Goal: Information Seeking & Learning: Find specific fact

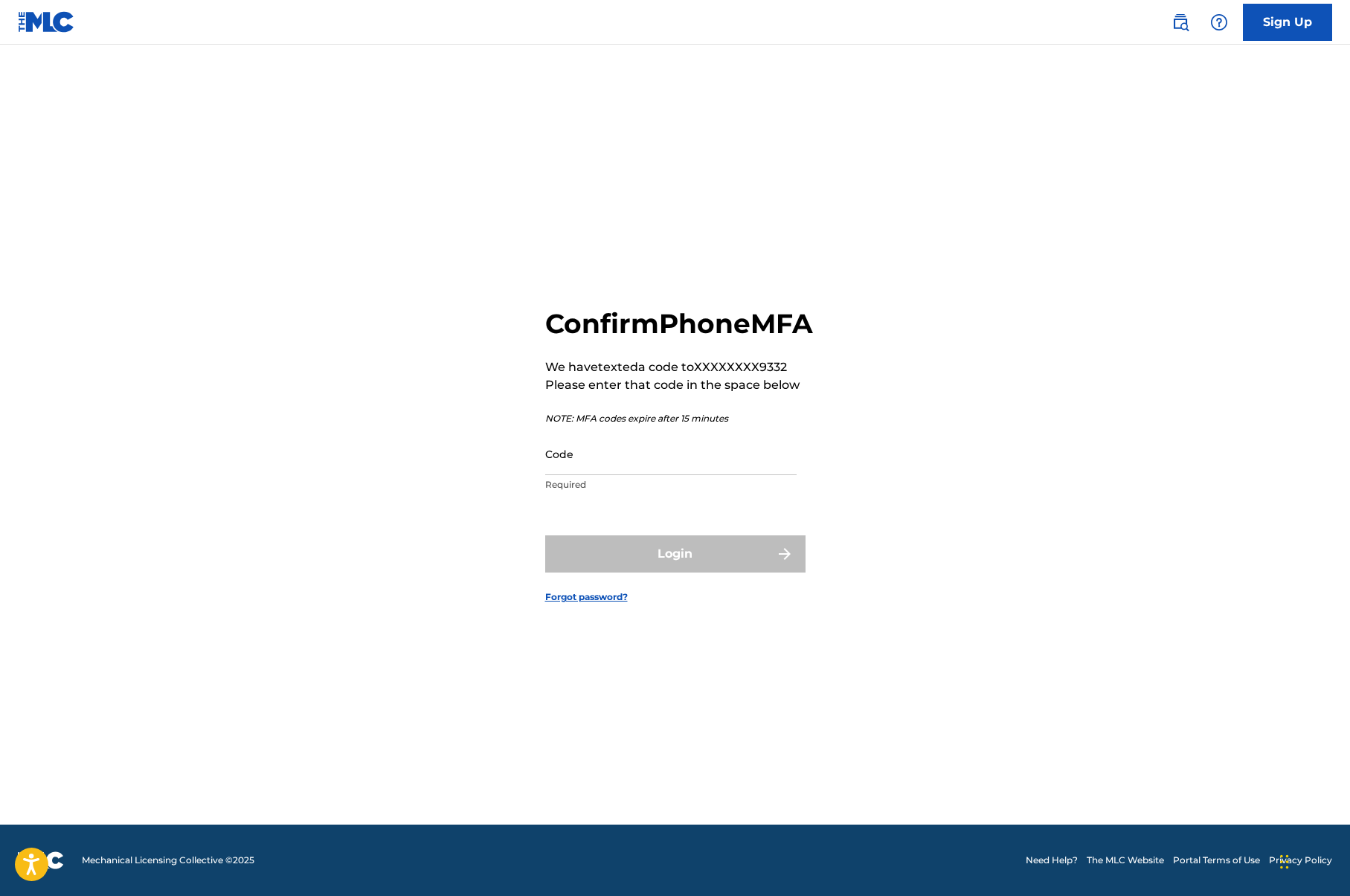
scroll to position [20, 0]
click at [591, 468] on input "Code" at bounding box center [671, 454] width 252 height 42
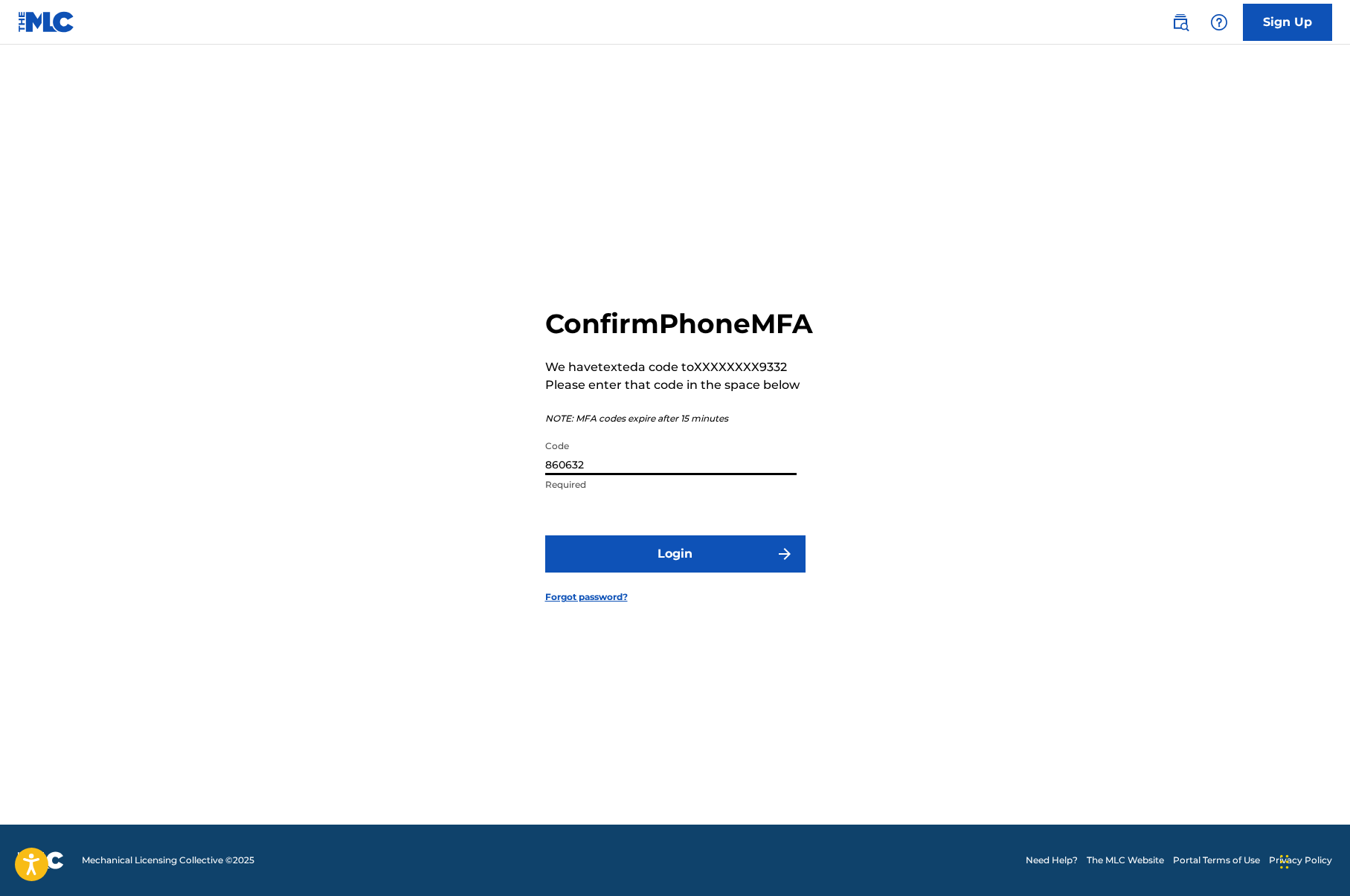
type input "860632"
click at [684, 570] on button "Login" at bounding box center [675, 554] width 261 height 37
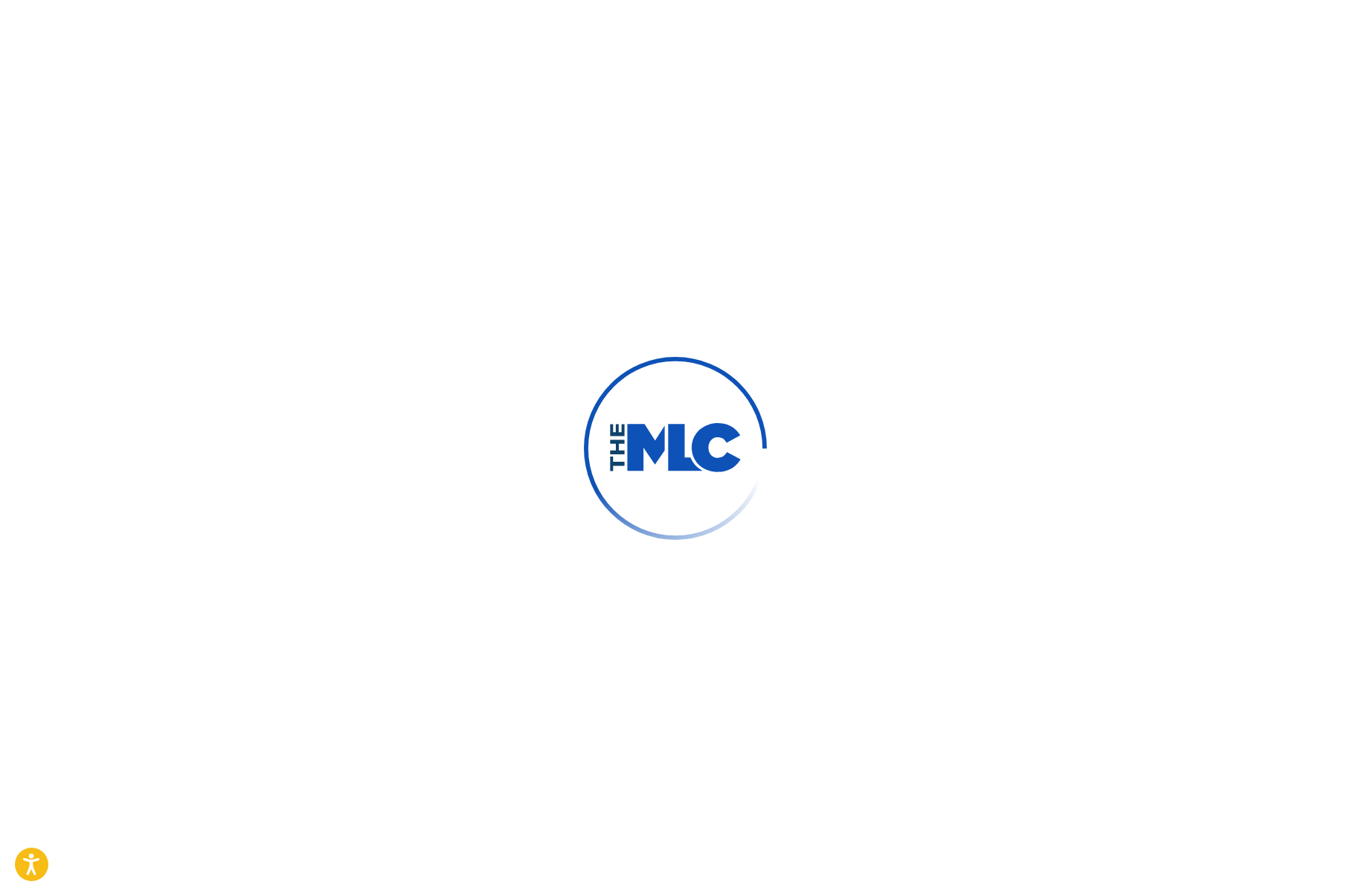
scroll to position [0, 0]
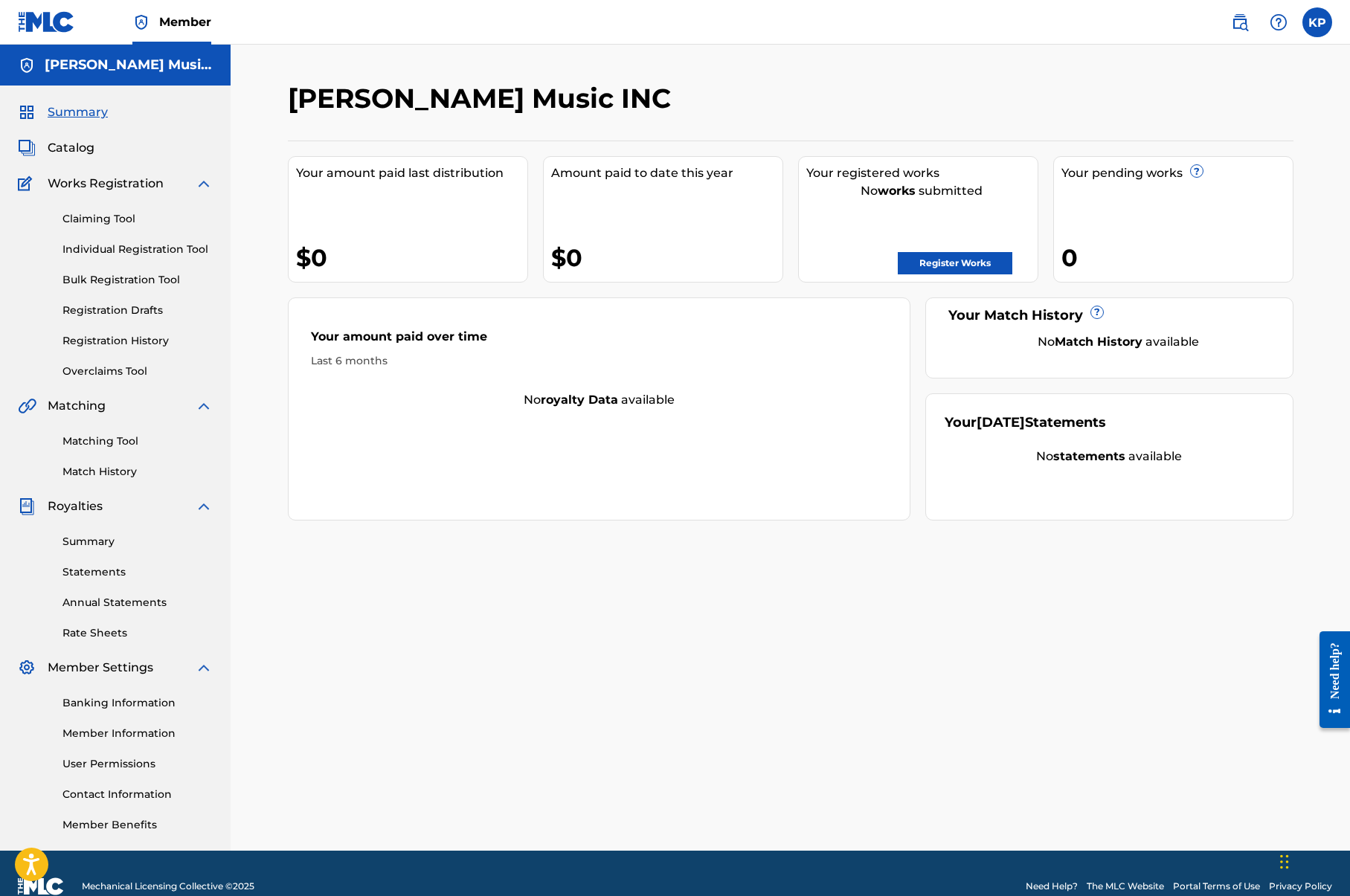
click at [79, 150] on span "Catalog" at bounding box center [71, 148] width 47 height 18
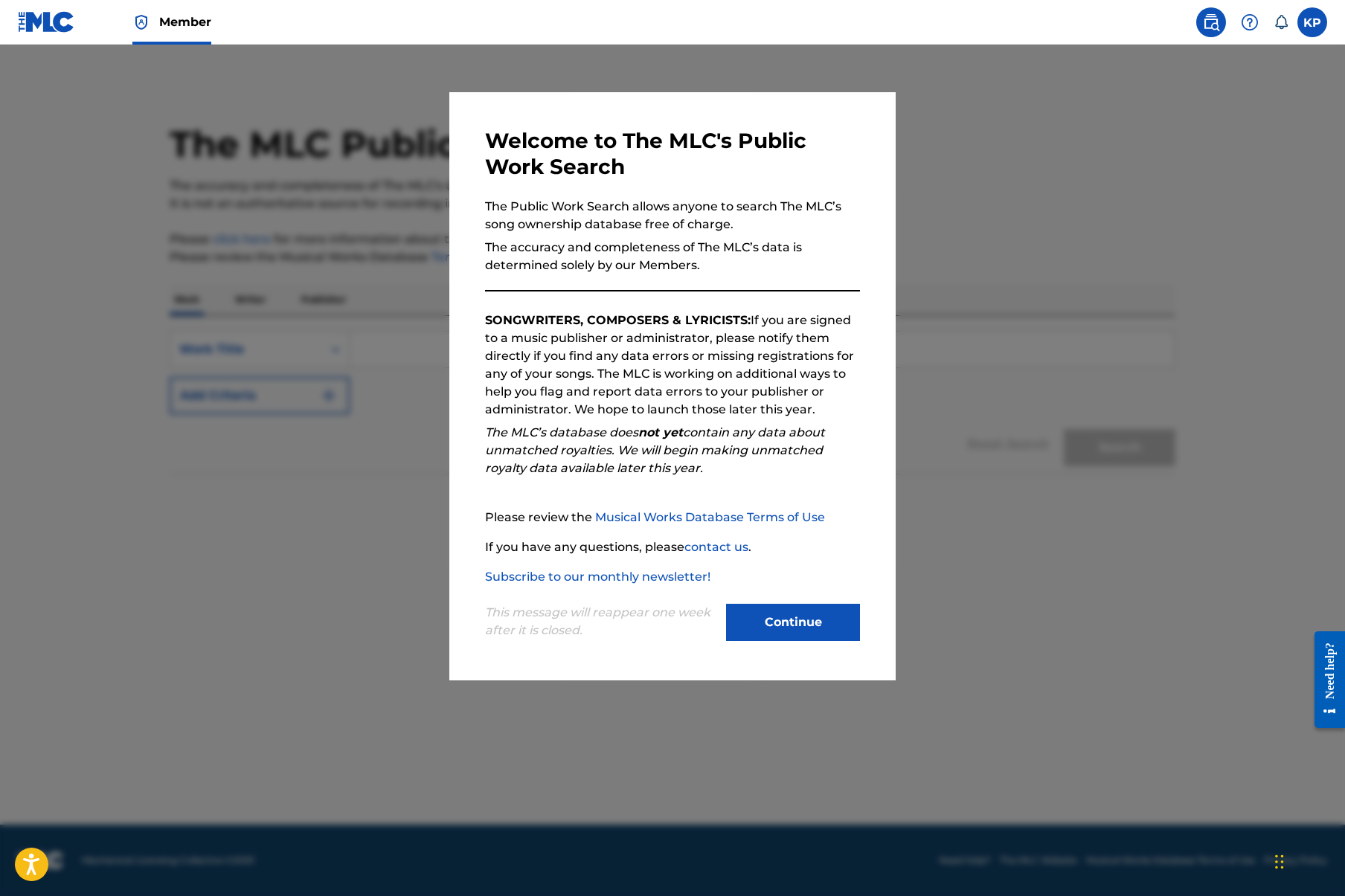
click at [815, 632] on button "Continue" at bounding box center [793, 622] width 134 height 37
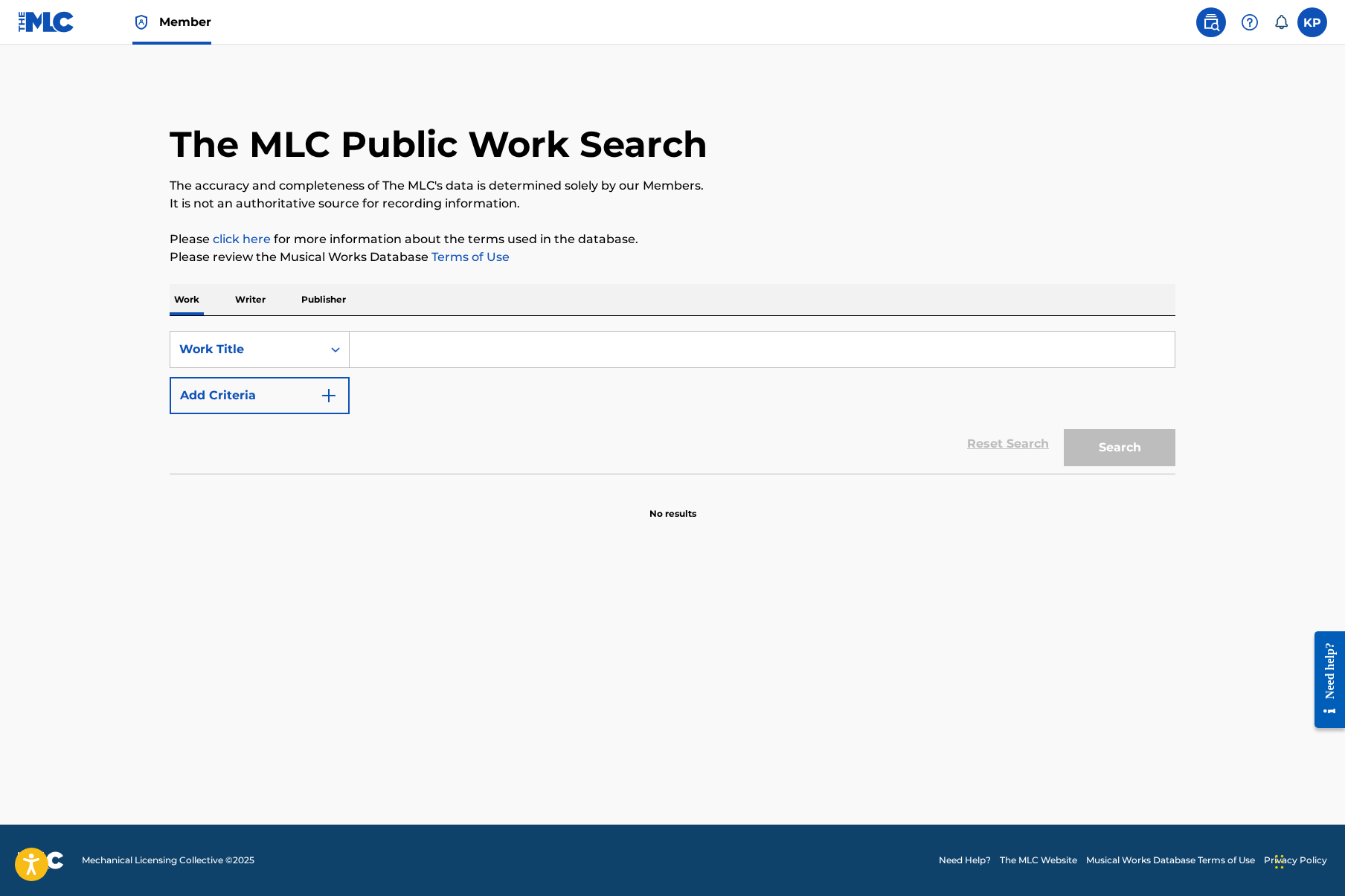
click at [252, 302] on p "Writer" at bounding box center [250, 299] width 39 height 31
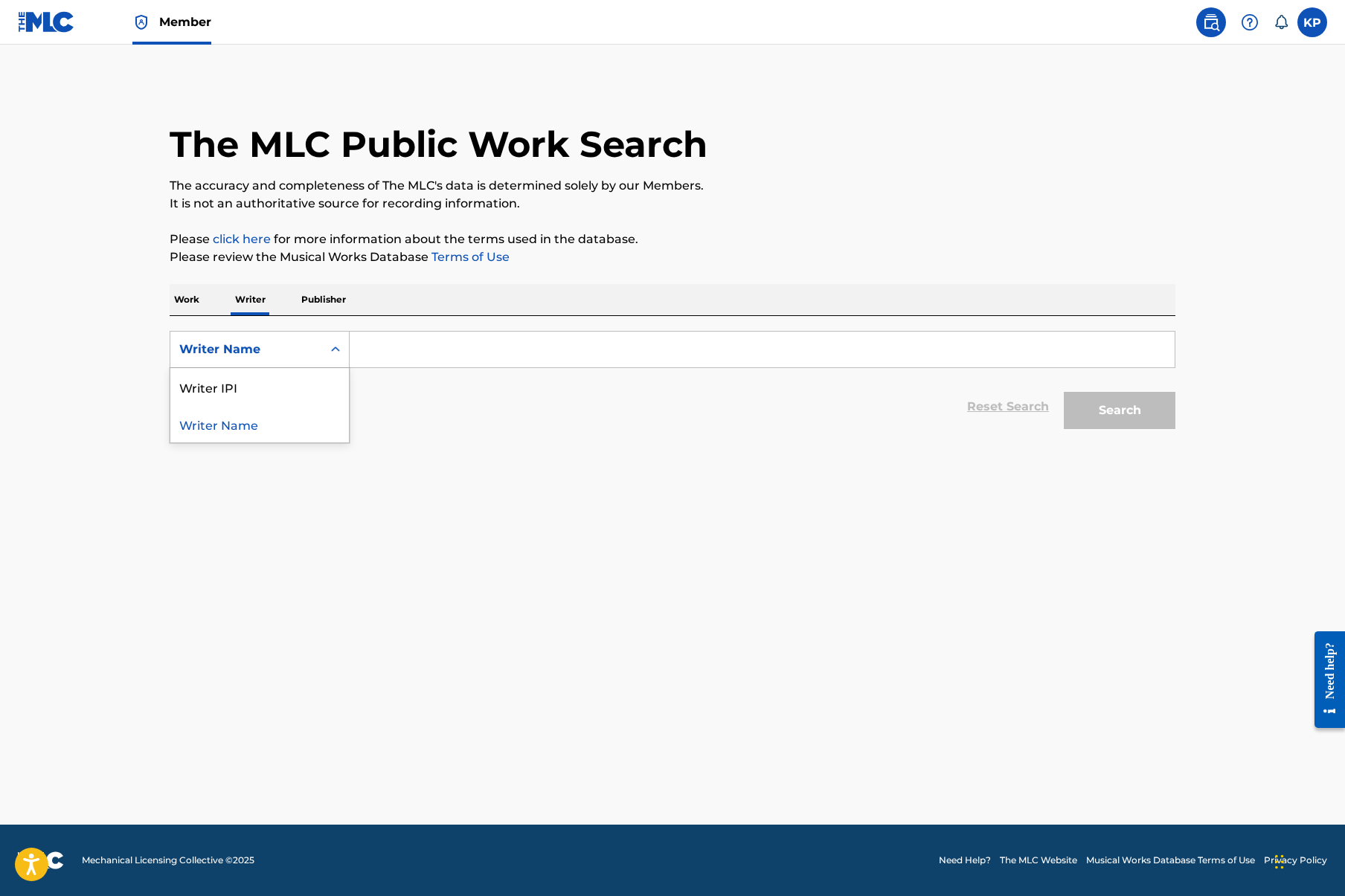
click at [326, 351] on div "Search Form" at bounding box center [335, 349] width 26 height 26
click at [323, 302] on p "Publisher" at bounding box center [323, 299] width 54 height 31
click at [292, 346] on div "Publisher Name" at bounding box center [246, 350] width 134 height 18
click at [252, 306] on p "Writer" at bounding box center [250, 299] width 39 height 31
click at [397, 352] on input "Search Form" at bounding box center [762, 349] width 825 height 36
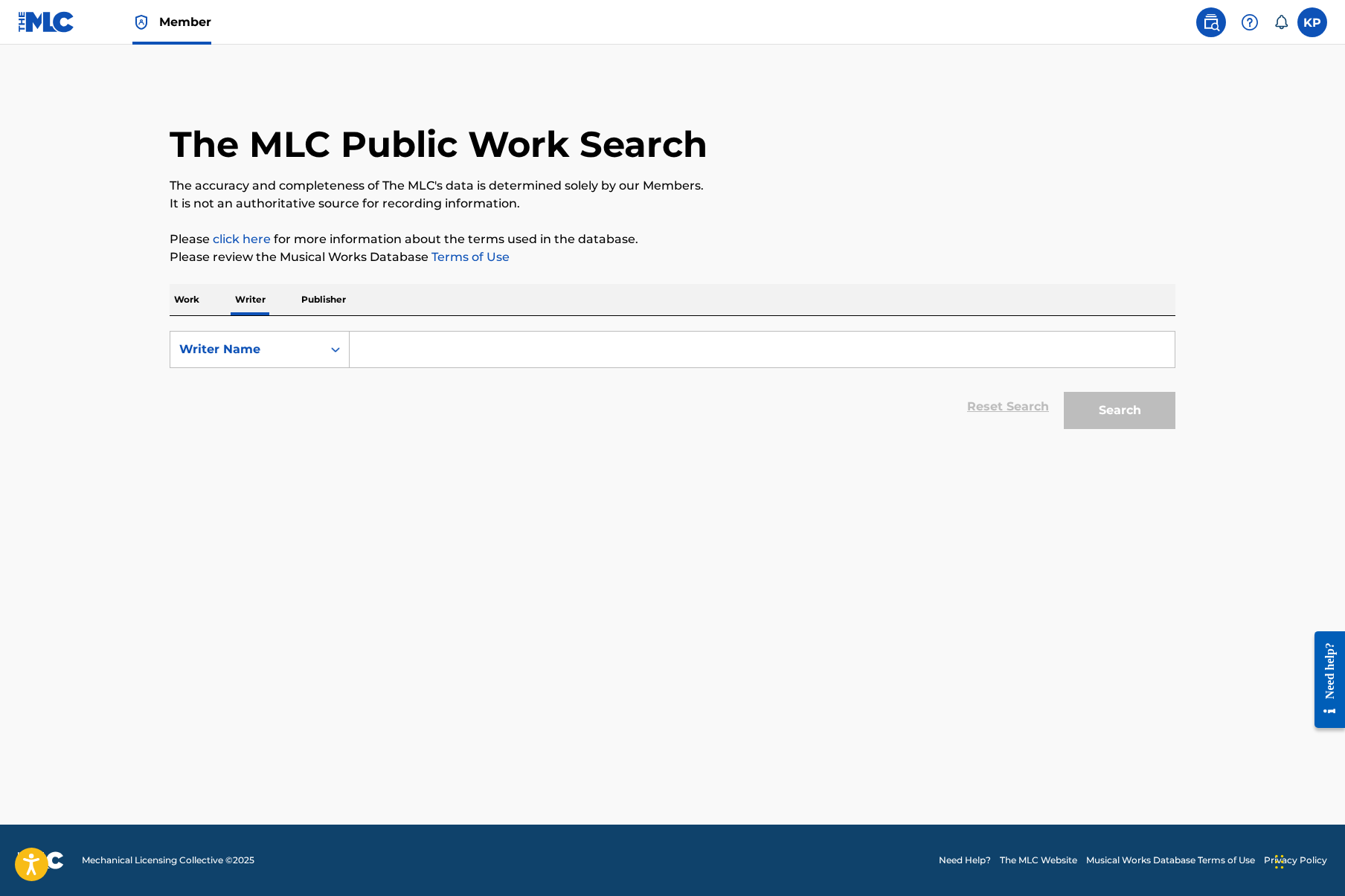
type input "R"
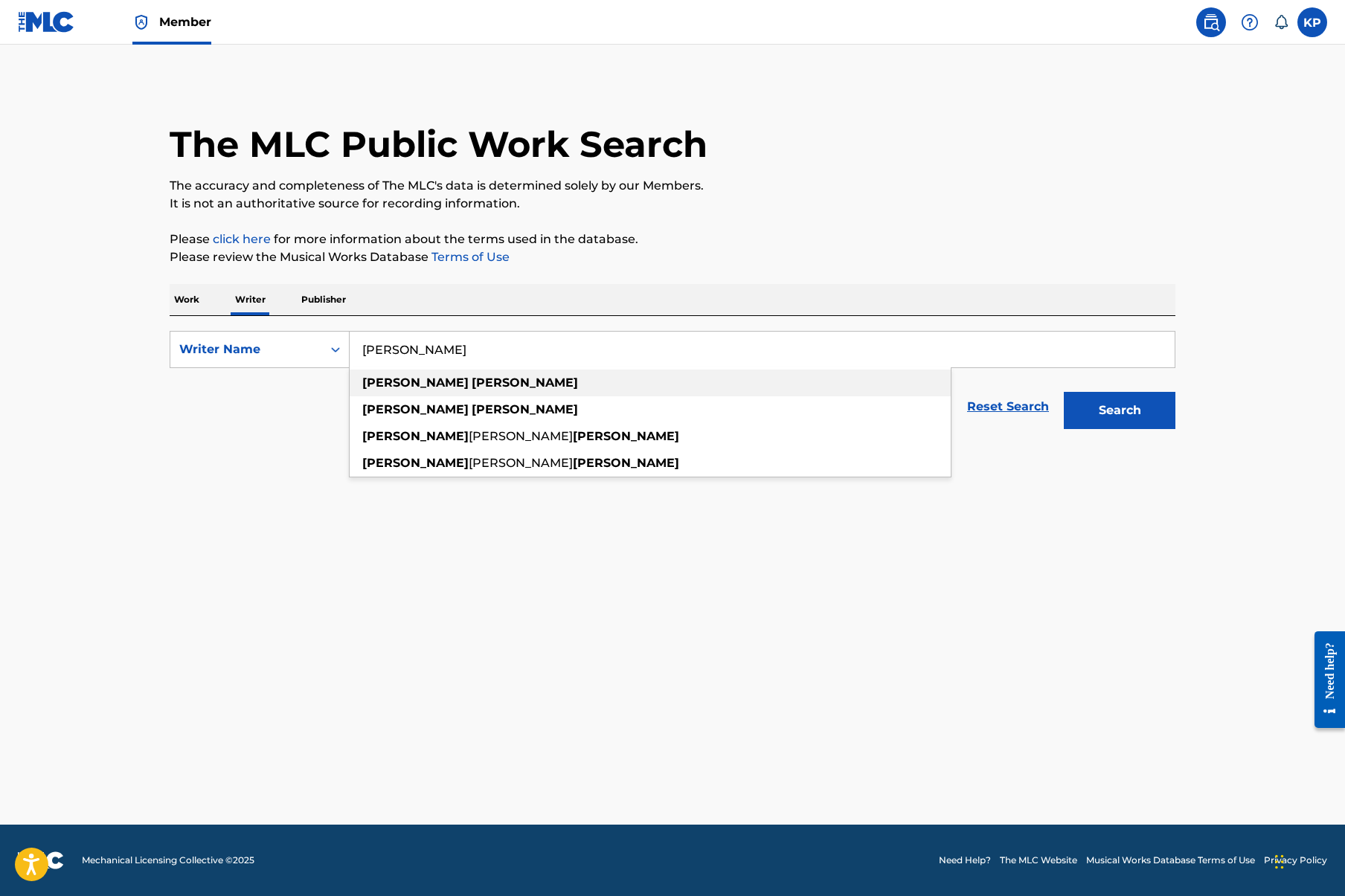
click at [407, 383] on strong "alexander" at bounding box center [415, 382] width 107 height 14
type input "alexander rudd"
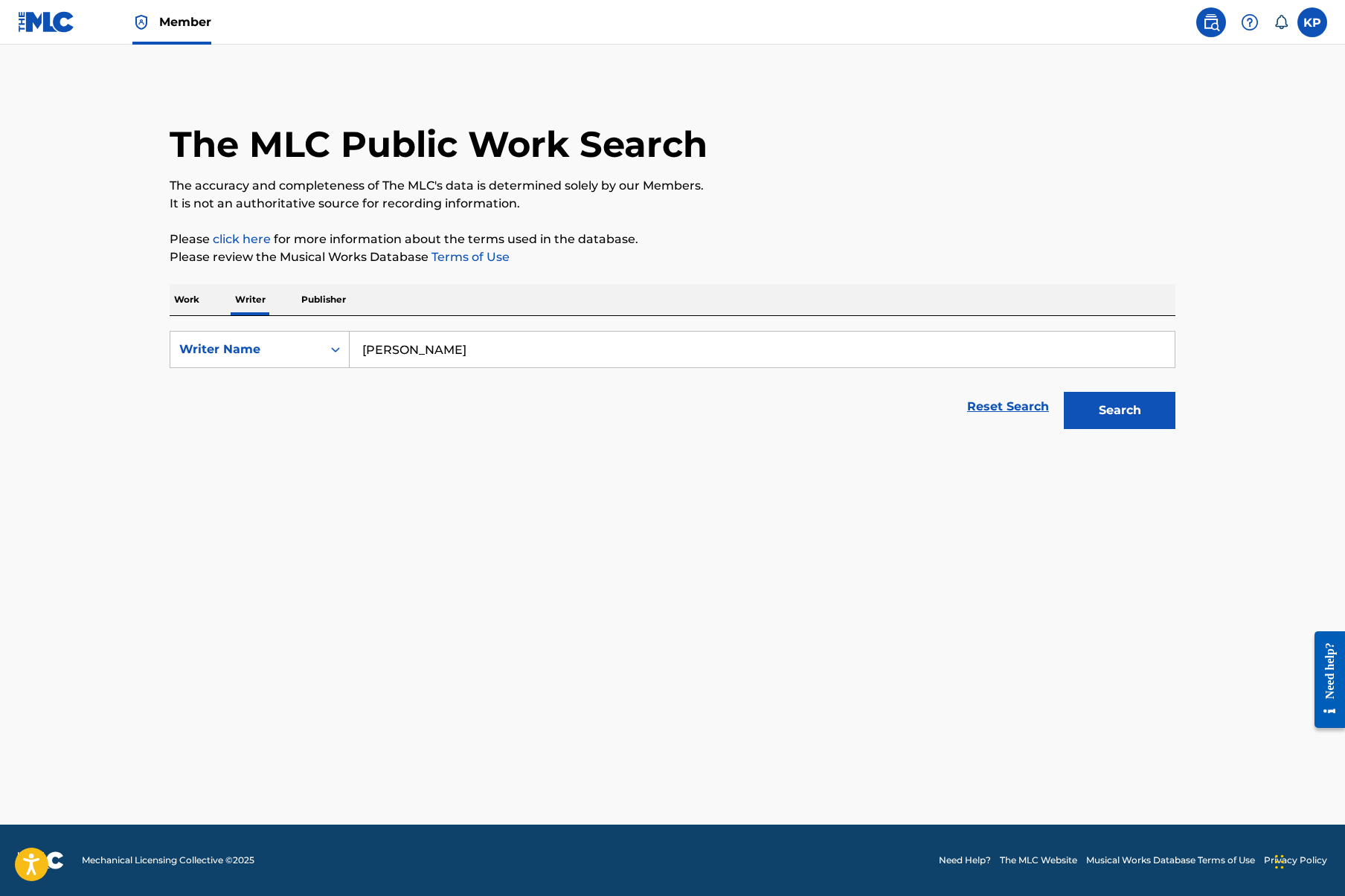
click at [1118, 416] on button "Search" at bounding box center [1120, 410] width 112 height 37
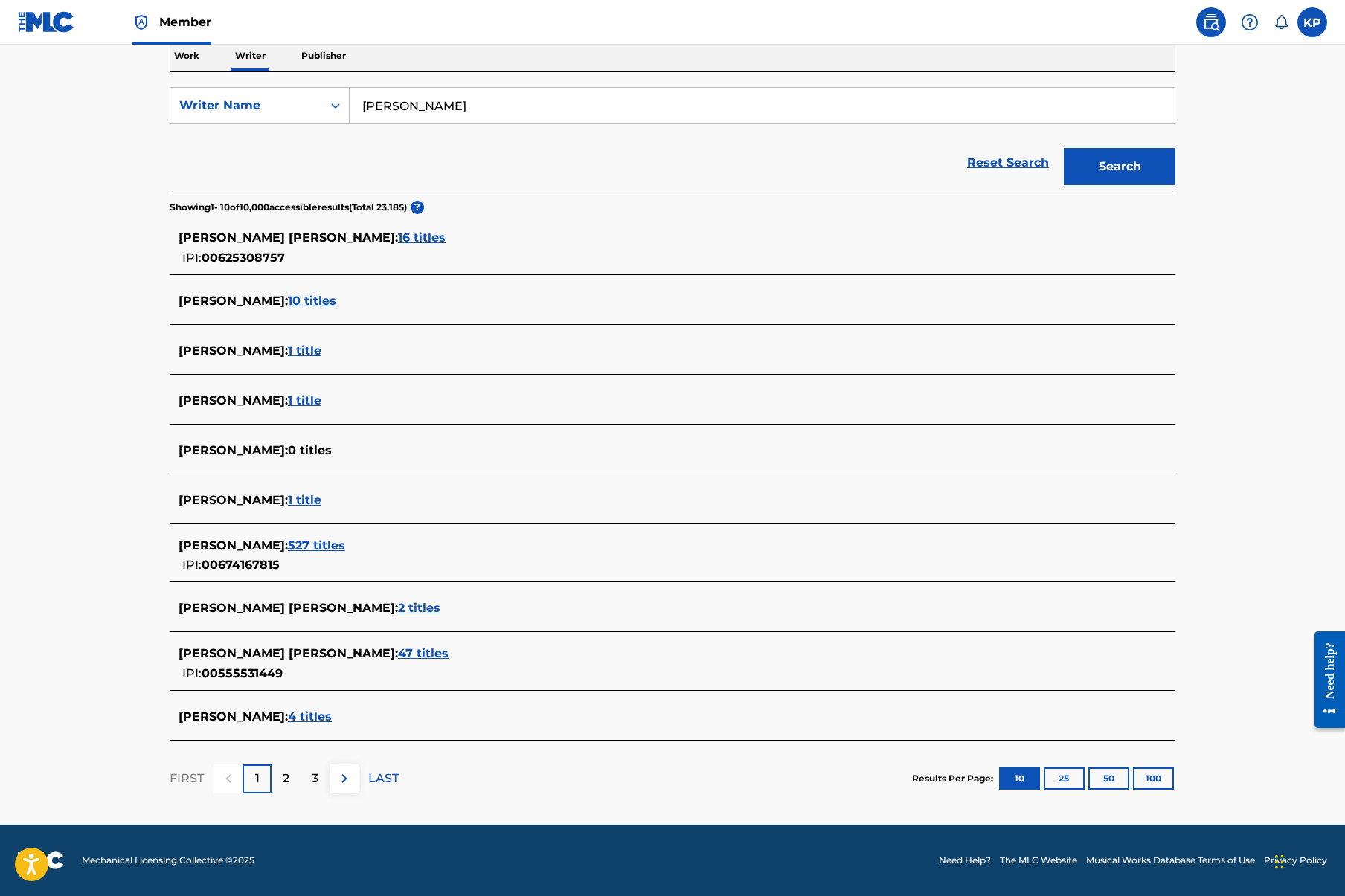
scroll to position [244, 0]
click at [398, 237] on span "16 titles" at bounding box center [422, 237] width 48 height 14
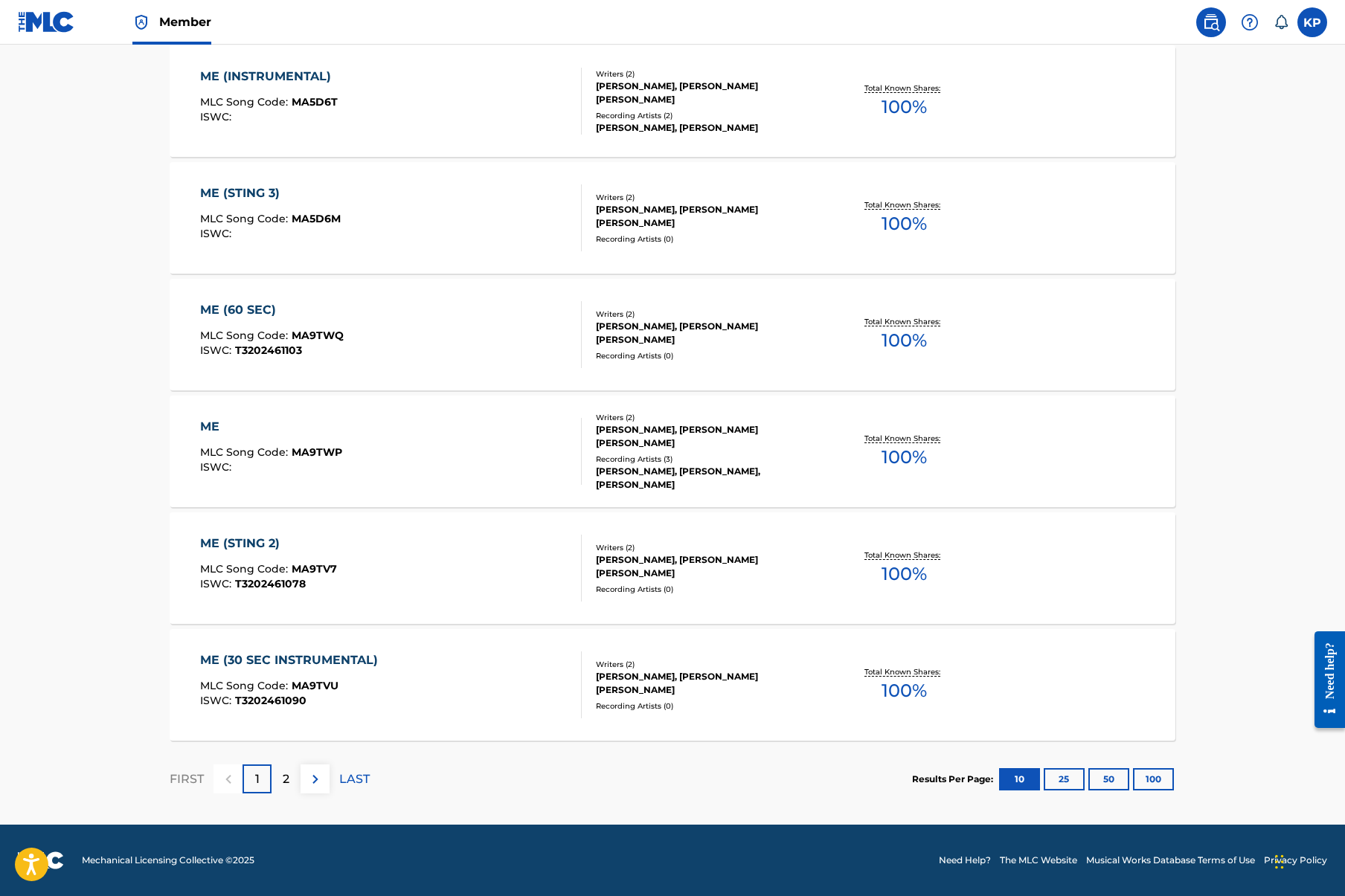
scroll to position [925, 0]
click at [277, 774] on div "2" at bounding box center [286, 779] width 29 height 29
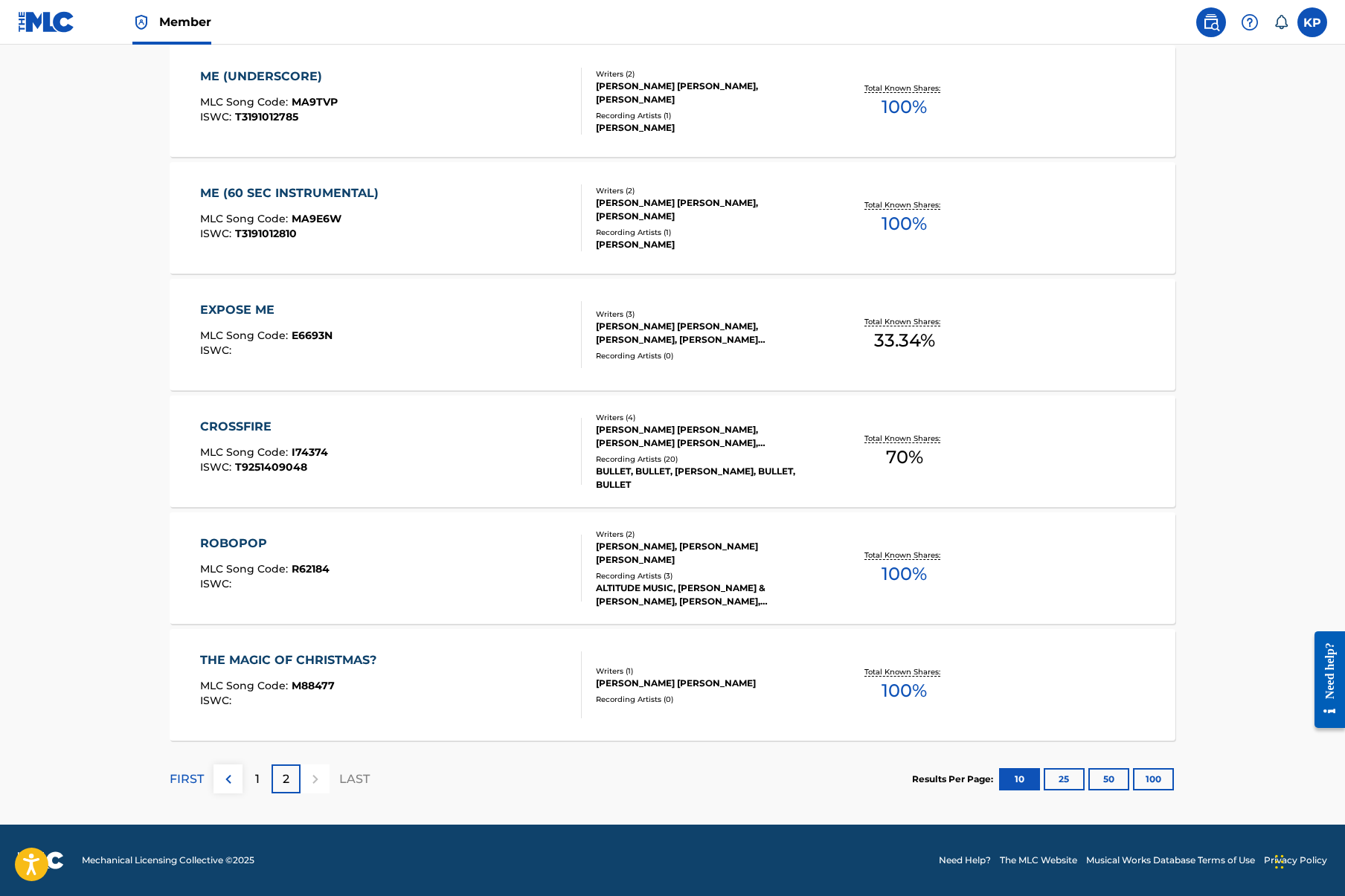
scroll to position [457, 0]
click at [254, 777] on div "1" at bounding box center [257, 779] width 29 height 29
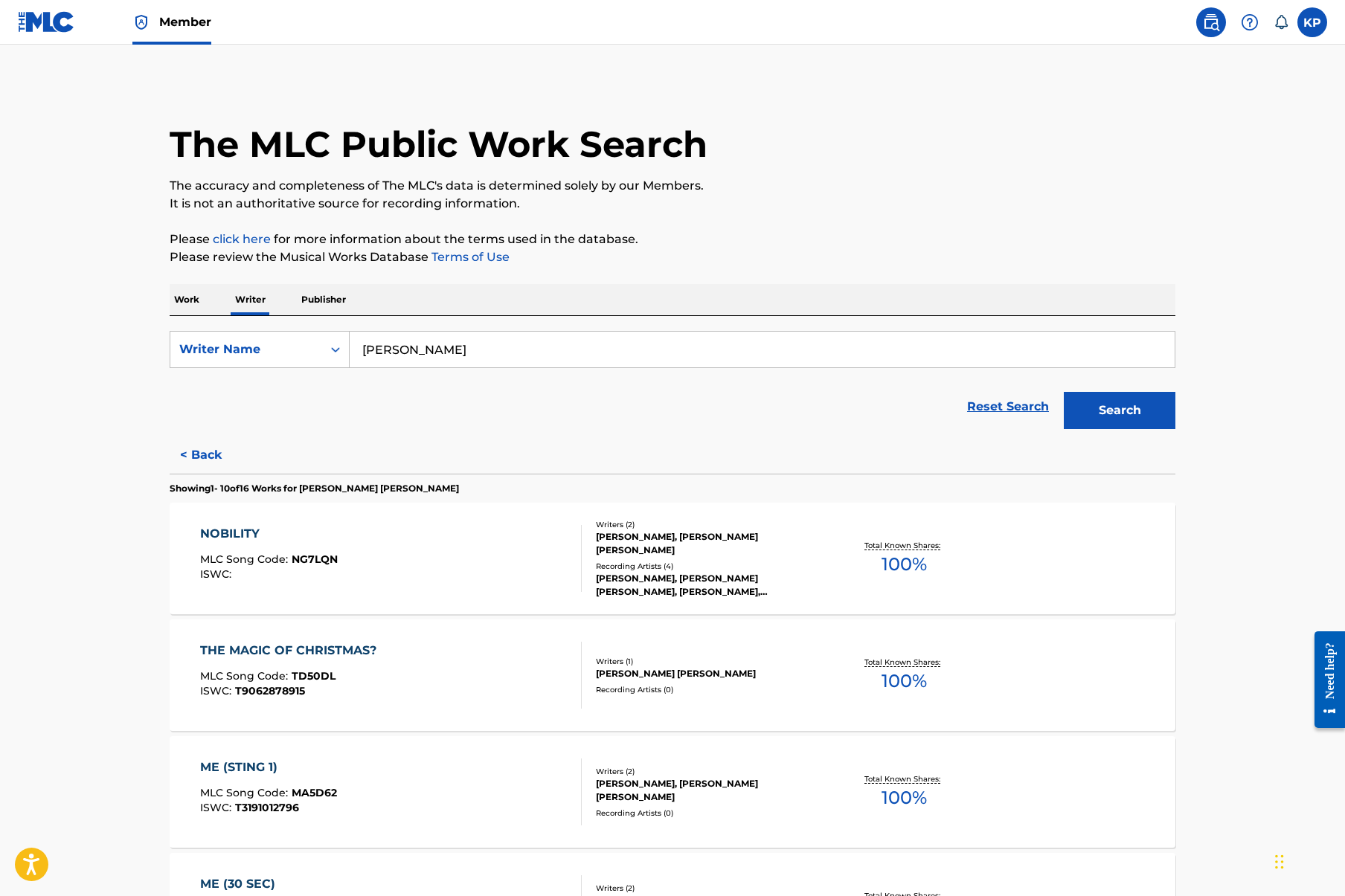
scroll to position [0, 0]
